Goal: Information Seeking & Learning: Learn about a topic

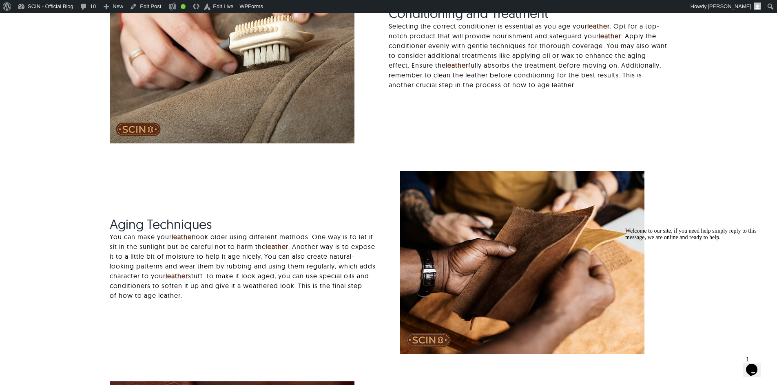
scroll to position [1387, 0]
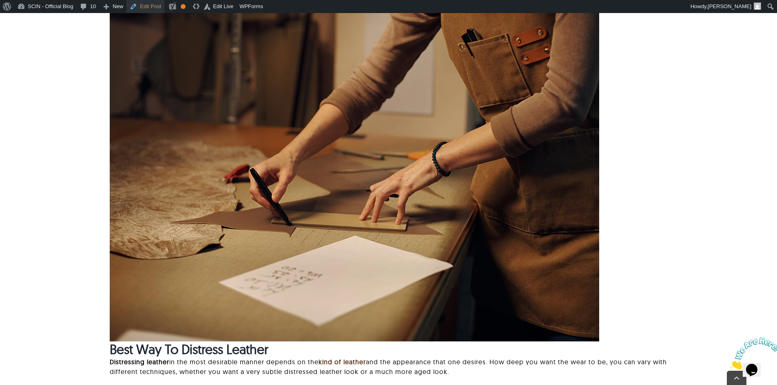
click at [151, 4] on link "Edit Post" at bounding box center [145, 6] width 38 height 13
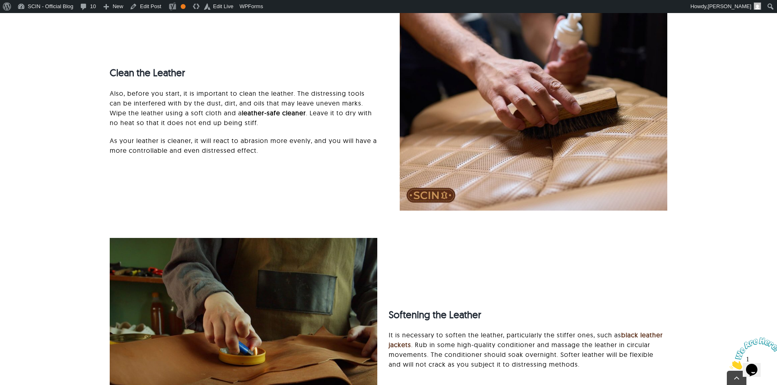
scroll to position [1183, 0]
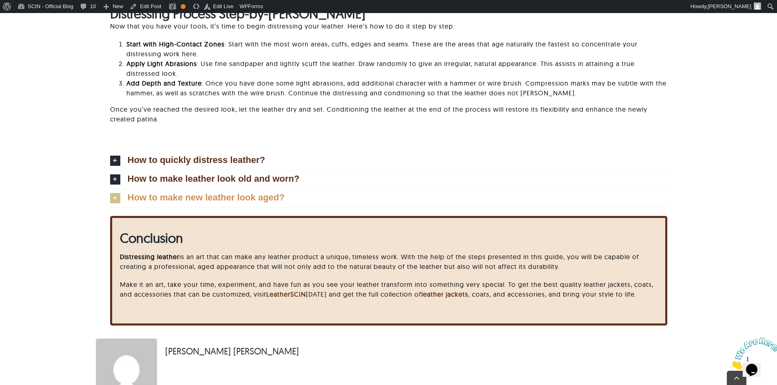
scroll to position [2610, 0]
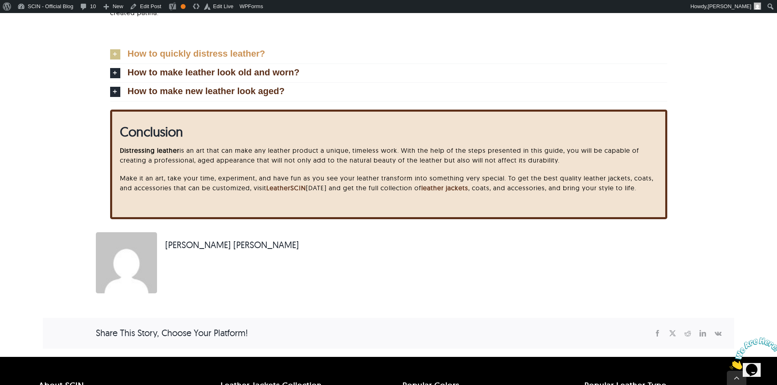
click at [131, 53] on span "How to quickly distress leather?" at bounding box center [196, 53] width 137 height 9
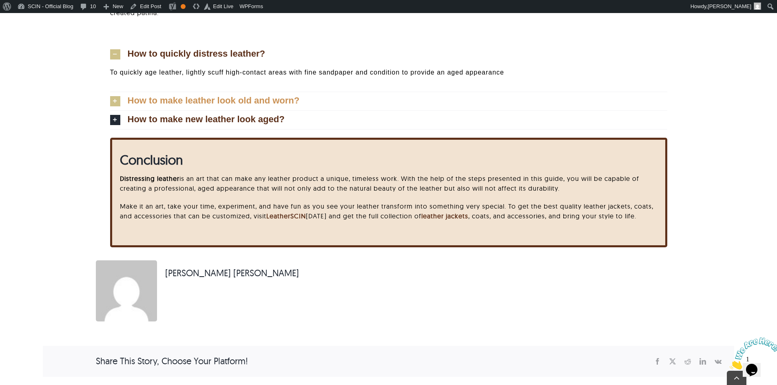
click at [131, 93] on link "How to make leather look old and worn?" at bounding box center [388, 101] width 557 height 18
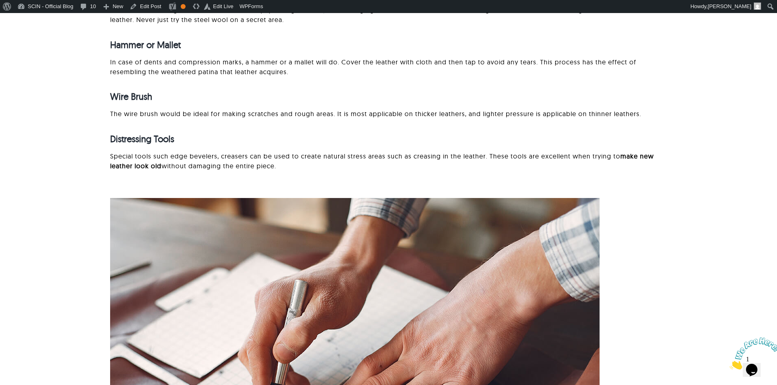
scroll to position [1835, 0]
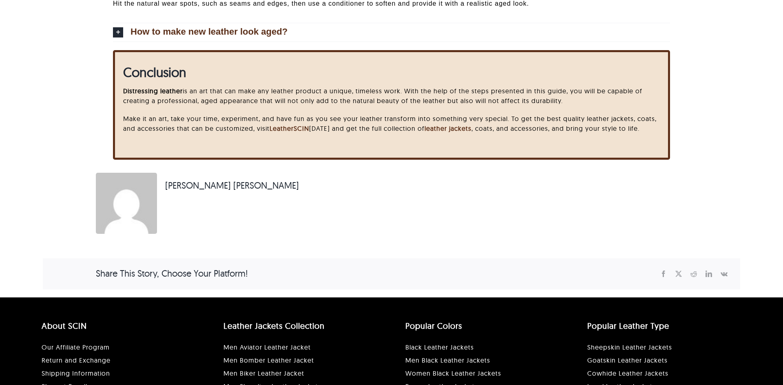
scroll to position [2848, 0]
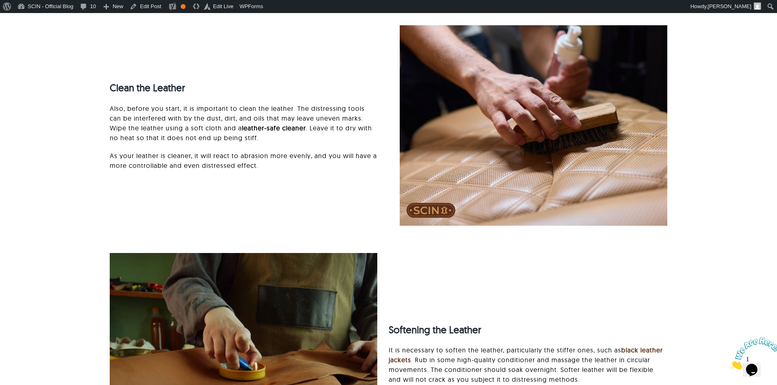
scroll to position [1146, 0]
